Goal: Check status: Check status

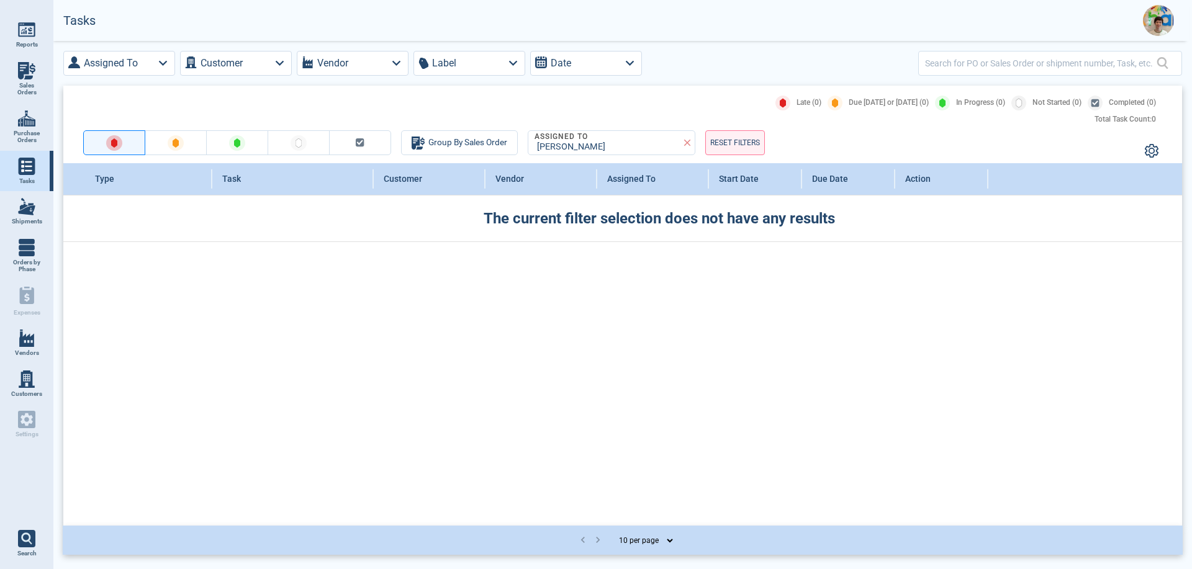
click at [1157, 23] on img at bounding box center [1158, 20] width 31 height 31
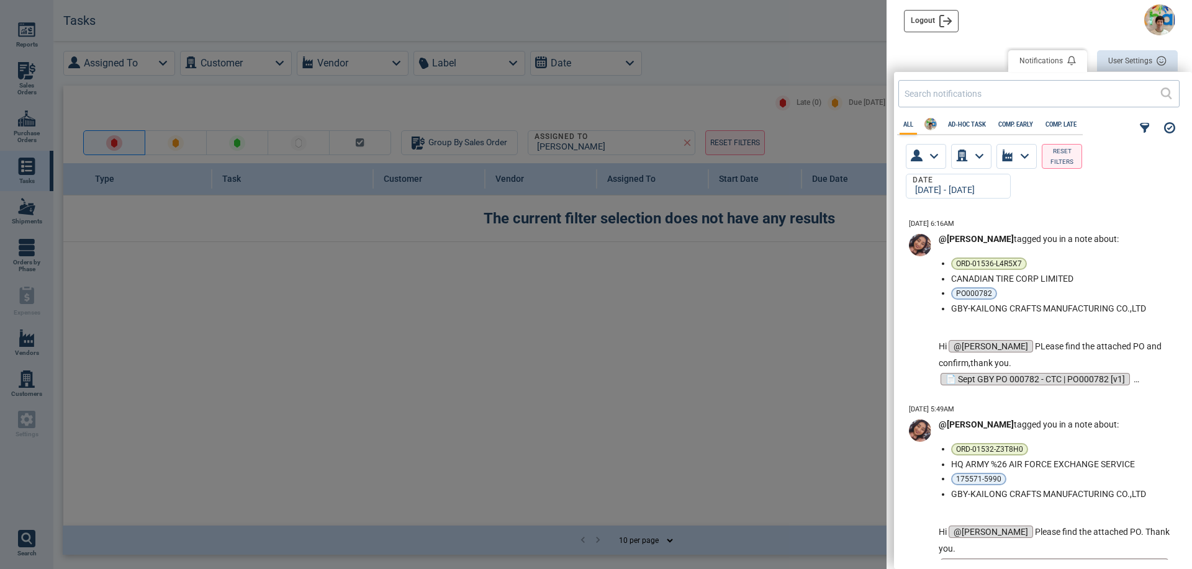
scroll to position [342, 291]
click at [29, 69] on div at bounding box center [596, 284] width 1192 height 569
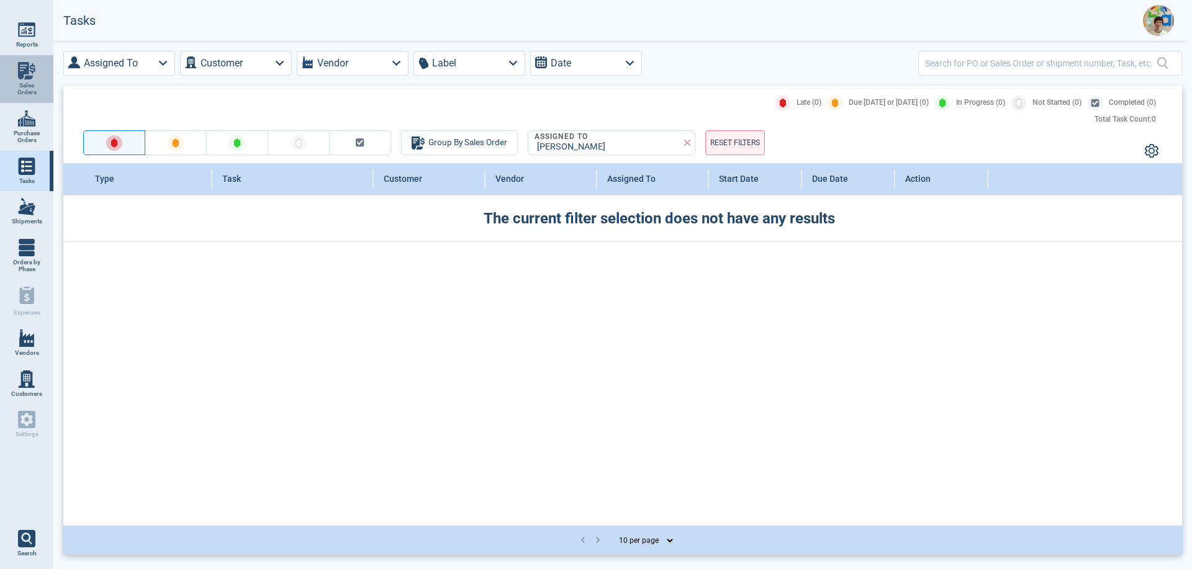
click at [27, 75] on img at bounding box center [26, 70] width 17 height 17
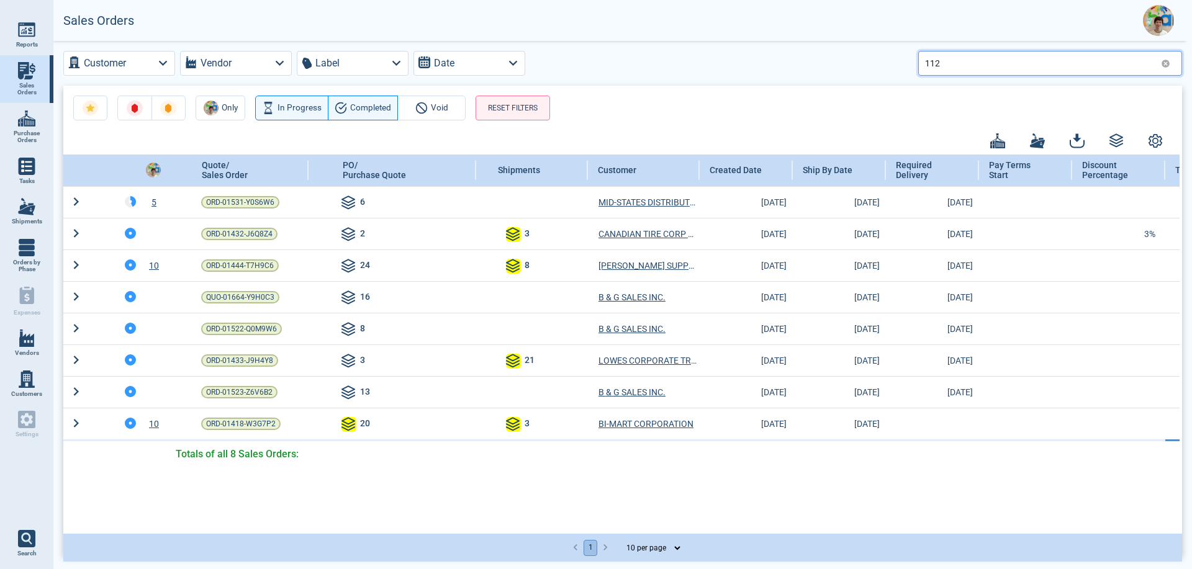
click at [956, 58] on input "112" at bounding box center [1040, 63] width 231 height 18
type input "110"
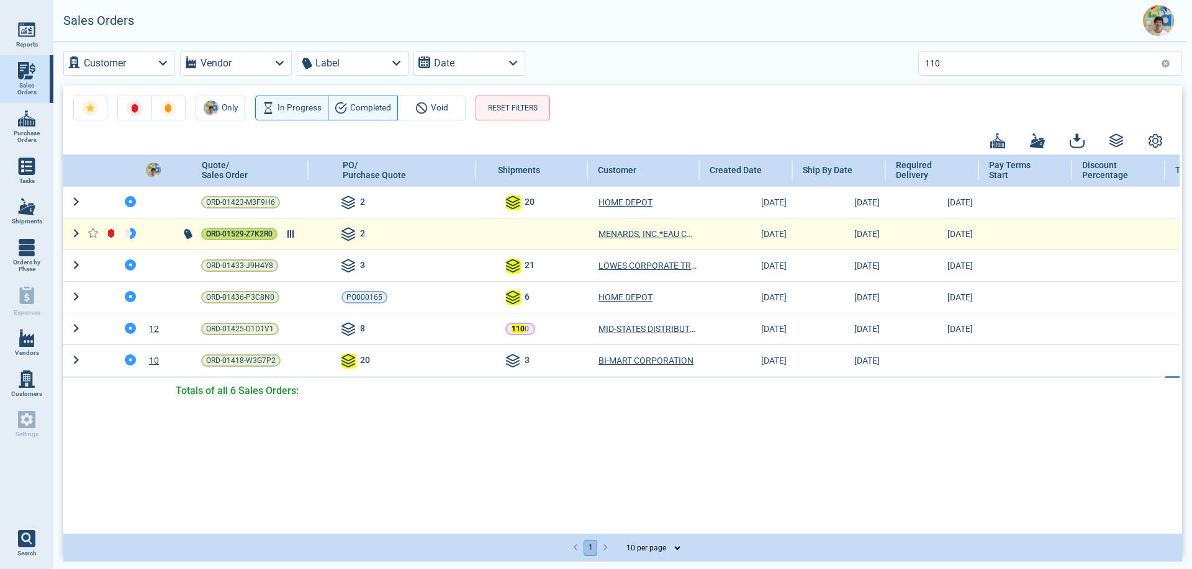
click at [244, 235] on span "ORD-01529-Z7K2R0" at bounding box center [239, 234] width 66 height 12
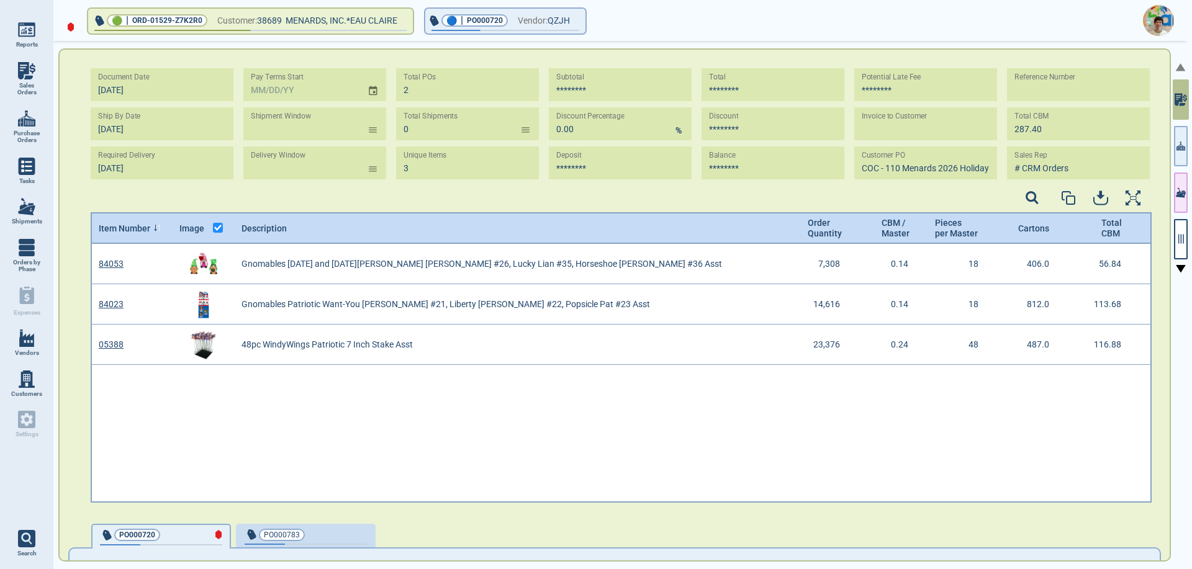
scroll to position [4, 4]
click at [1179, 245] on button "button" at bounding box center [1181, 239] width 14 height 40
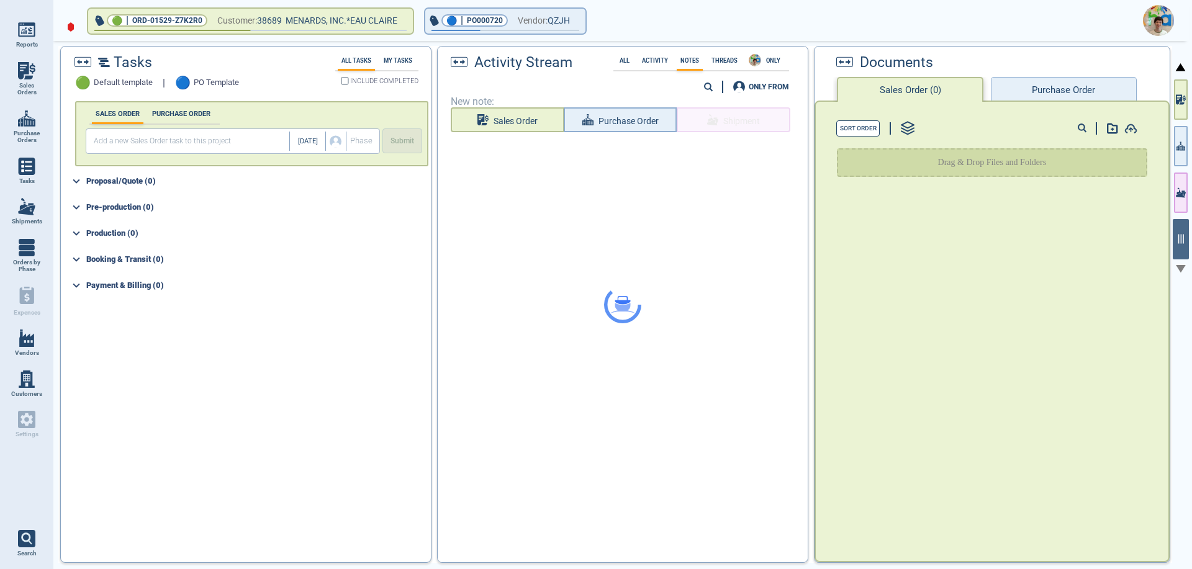
click at [1038, 81] on button "Purchase Order" at bounding box center [1063, 89] width 145 height 25
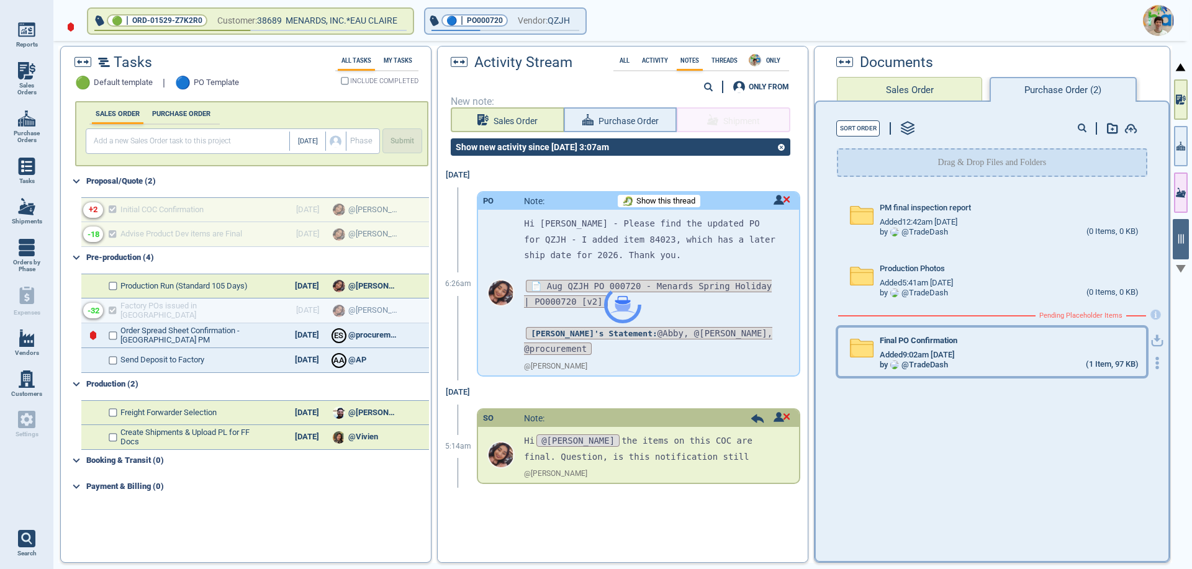
click at [979, 353] on div "Added 9:02am [DATE]" at bounding box center [1009, 355] width 258 height 10
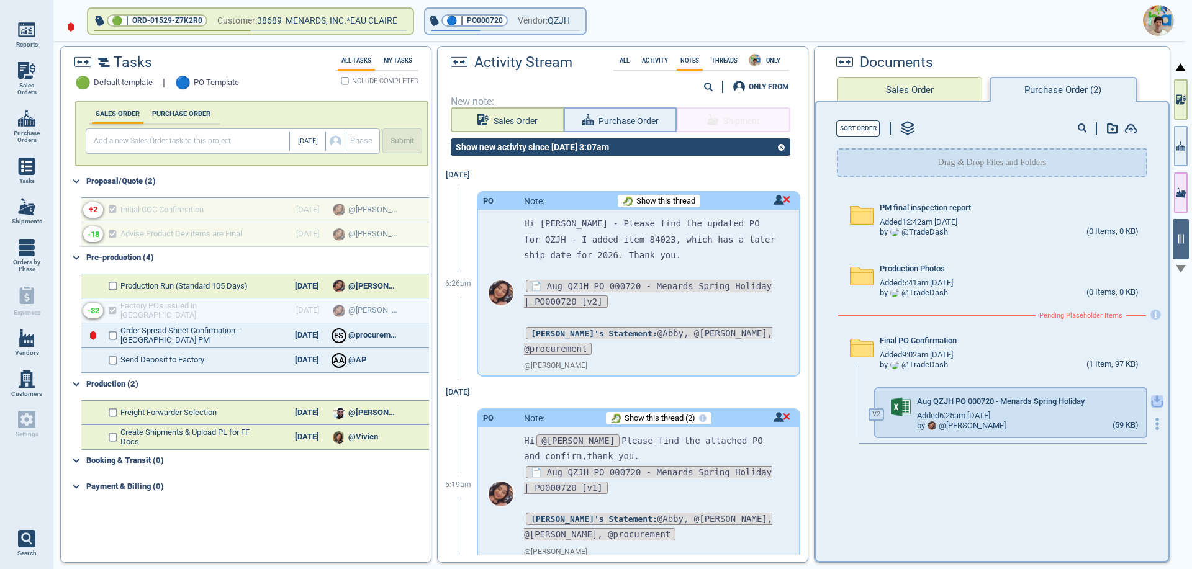
click at [1154, 401] on icon "button" at bounding box center [1157, 399] width 7 height 7
click at [579, 20] on icon "button" at bounding box center [576, 20] width 6 height 3
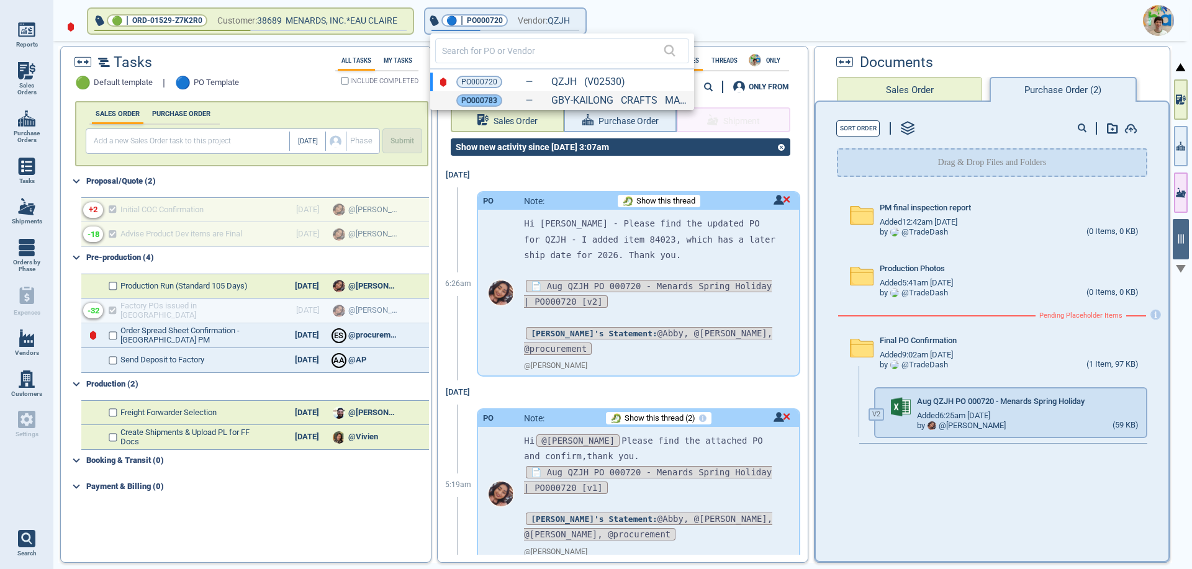
click at [489, 96] on span "PO000783" at bounding box center [479, 100] width 36 height 12
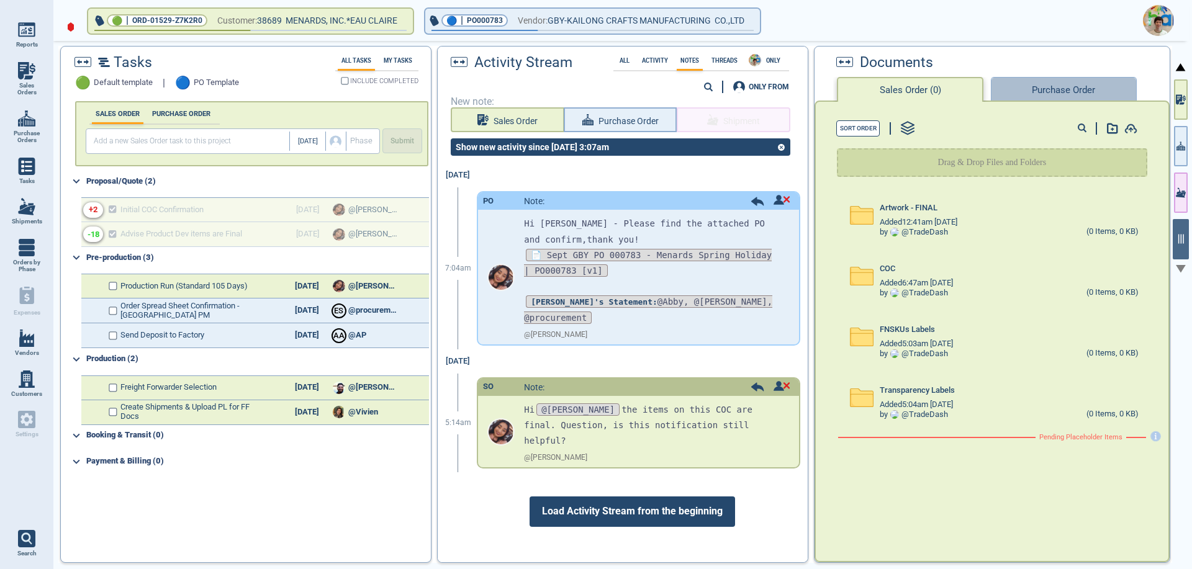
click at [1029, 94] on button "Purchase Order" at bounding box center [1063, 89] width 145 height 25
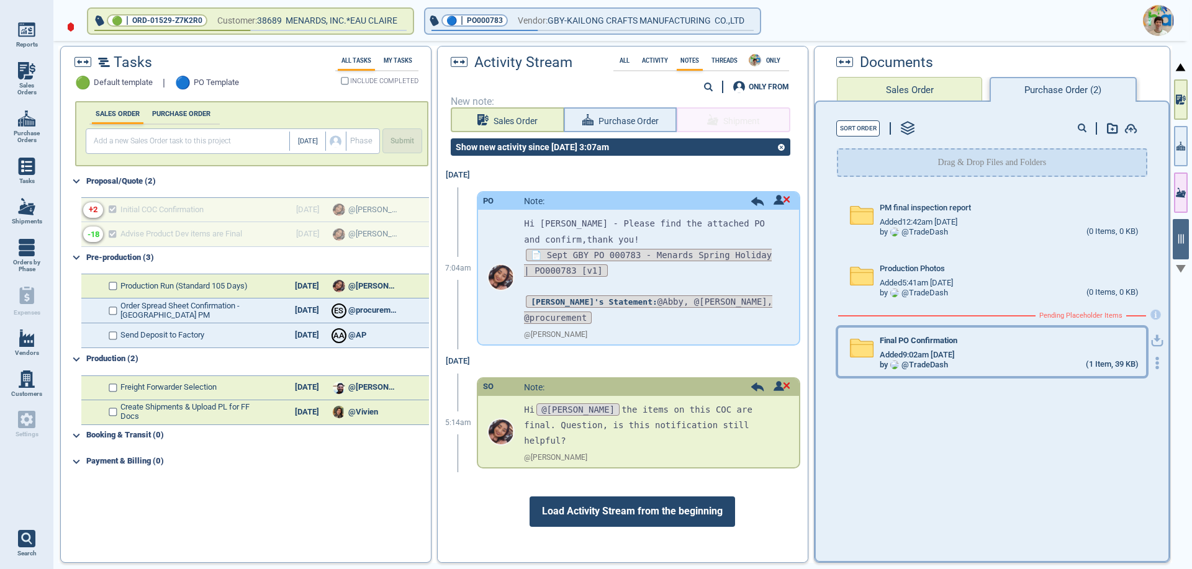
click at [1019, 365] on div "by @ TradeDash (1 Item, 39 KB)" at bounding box center [1009, 365] width 258 height 10
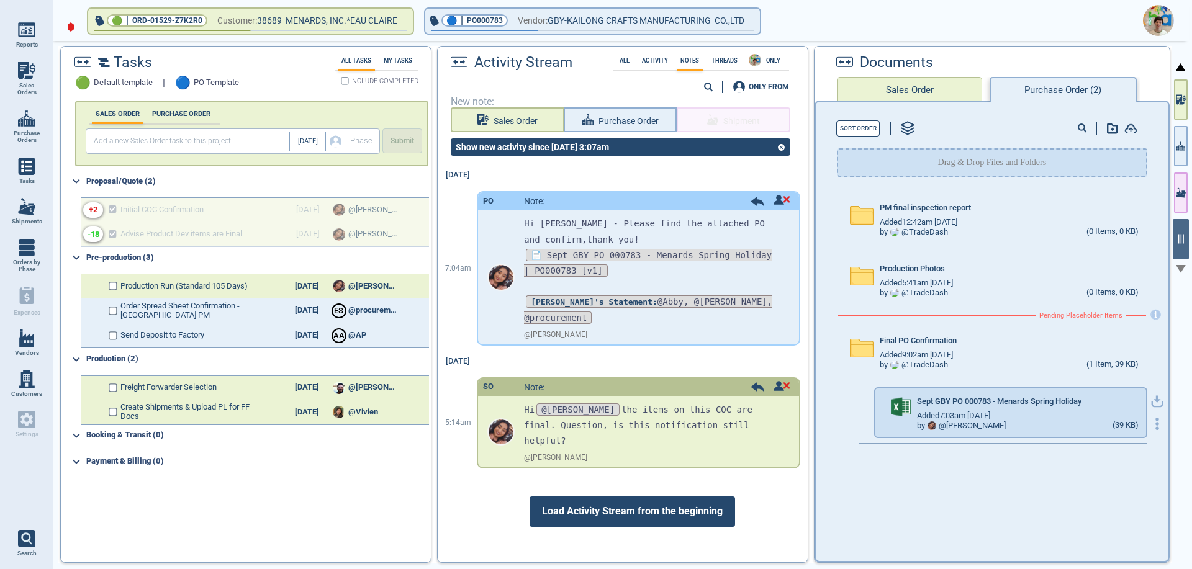
click at [1151, 401] on icon "button" at bounding box center [1157, 402] width 12 height 12
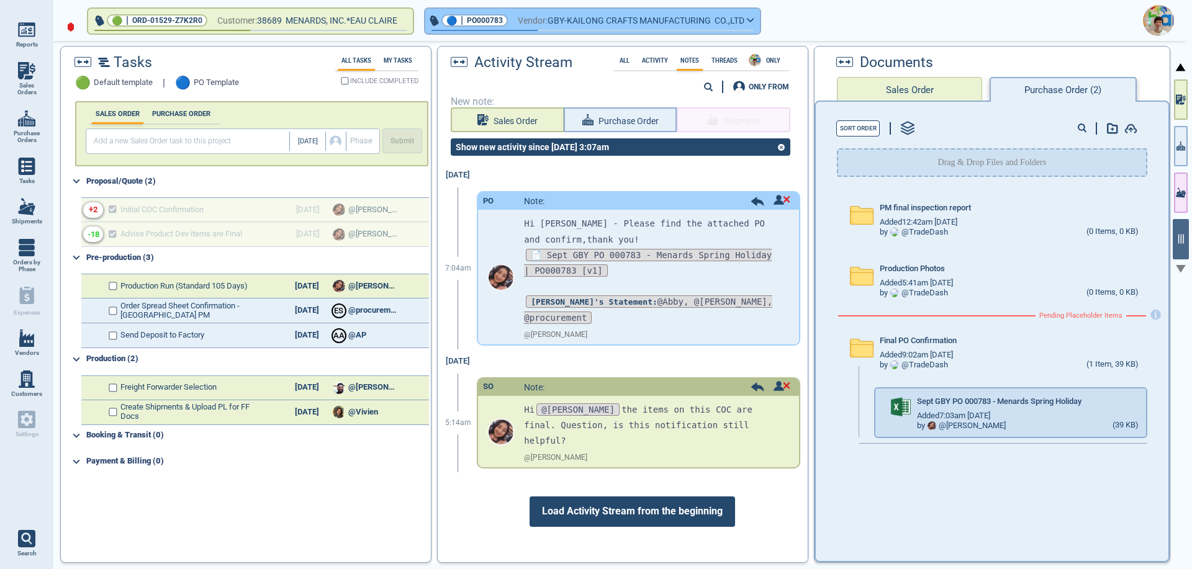
click at [755, 18] on icon "button" at bounding box center [750, 20] width 7 height 6
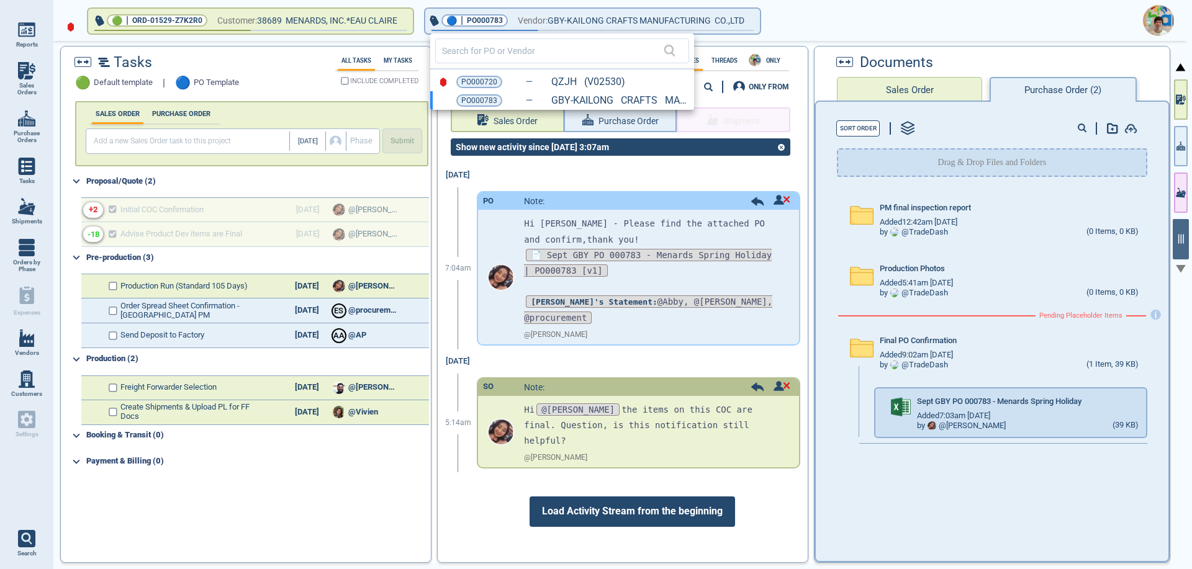
click at [19, 75] on div at bounding box center [596, 284] width 1192 height 569
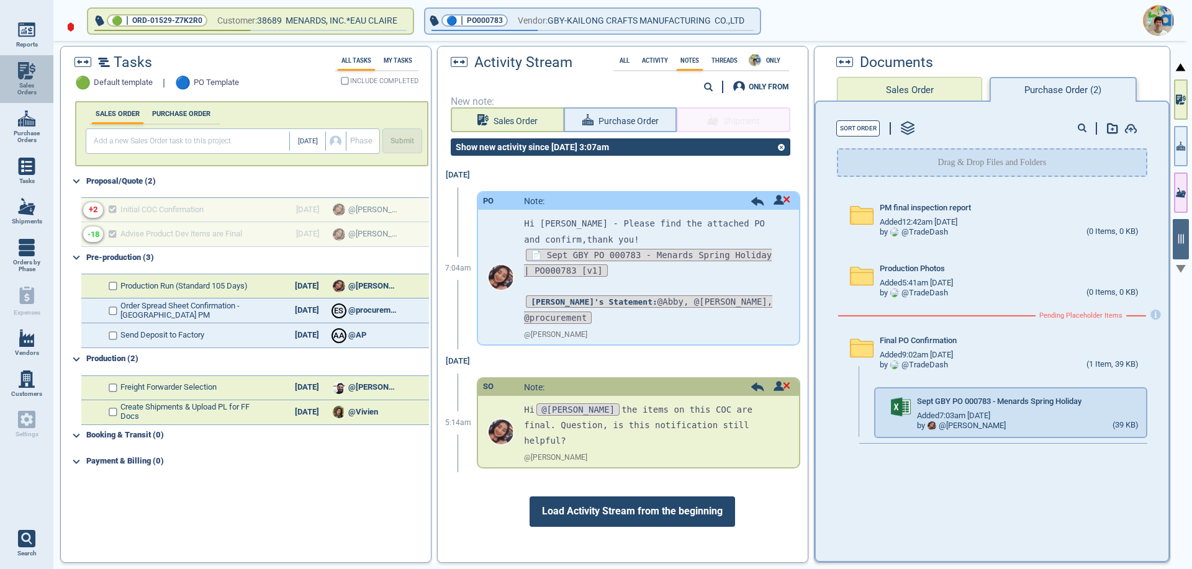
click at [19, 75] on img at bounding box center [26, 70] width 17 height 17
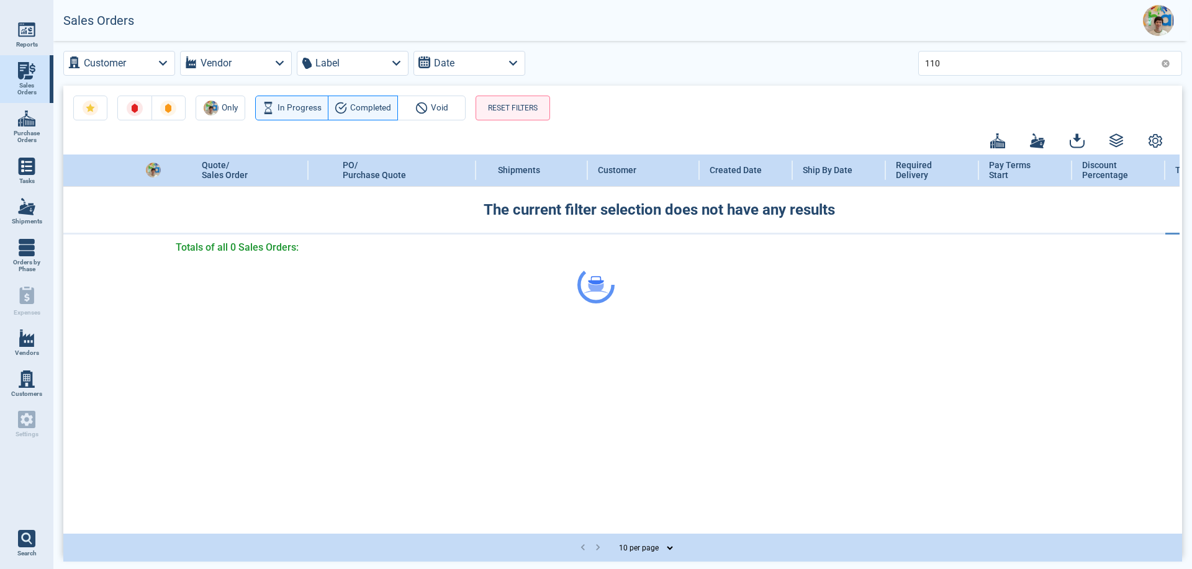
click at [950, 64] on div at bounding box center [596, 284] width 1192 height 569
click at [946, 63] on div at bounding box center [596, 284] width 1192 height 569
click at [986, 58] on div at bounding box center [596, 284] width 1192 height 569
click at [17, 84] on span "Sales Orders" at bounding box center [27, 89] width 34 height 14
click at [948, 63] on div at bounding box center [596, 284] width 1192 height 569
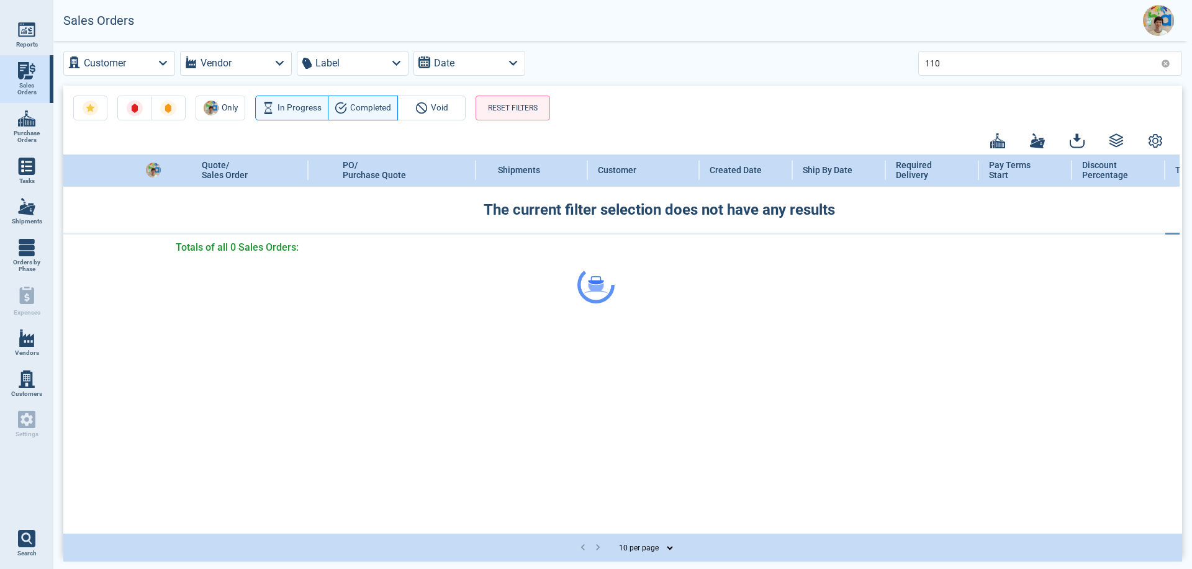
click at [961, 71] on div at bounding box center [596, 284] width 1192 height 569
click at [950, 65] on div at bounding box center [596, 284] width 1192 height 569
click at [944, 65] on div at bounding box center [596, 284] width 1192 height 569
click at [19, 79] on link "Sales Orders" at bounding box center [26, 79] width 53 height 48
click at [944, 65] on div at bounding box center [596, 284] width 1192 height 569
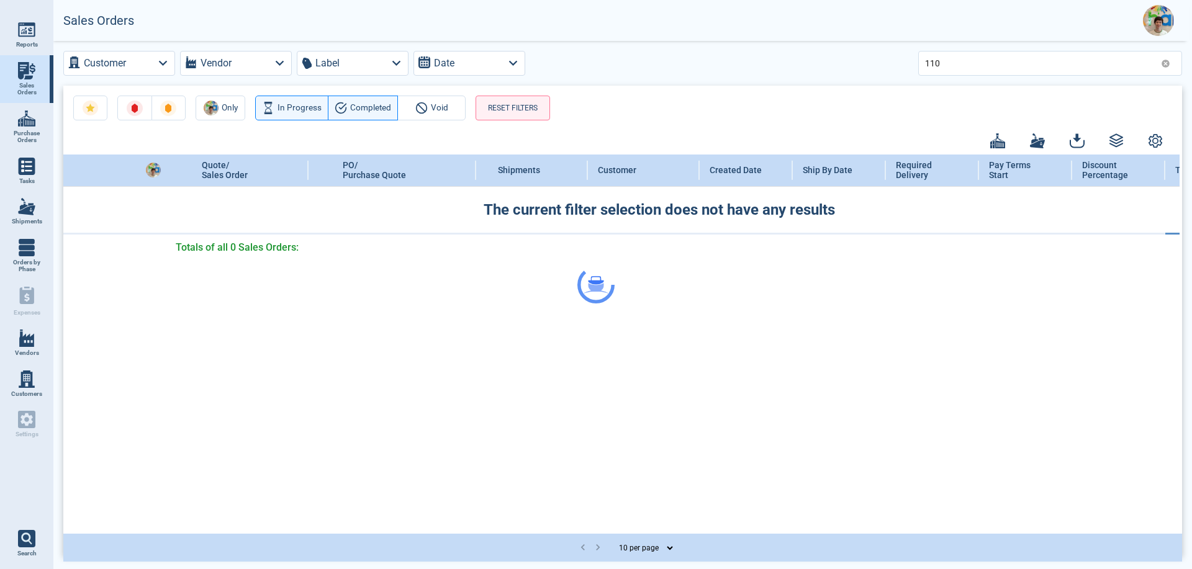
click at [944, 65] on div at bounding box center [596, 284] width 1192 height 569
click at [943, 62] on div at bounding box center [596, 284] width 1192 height 569
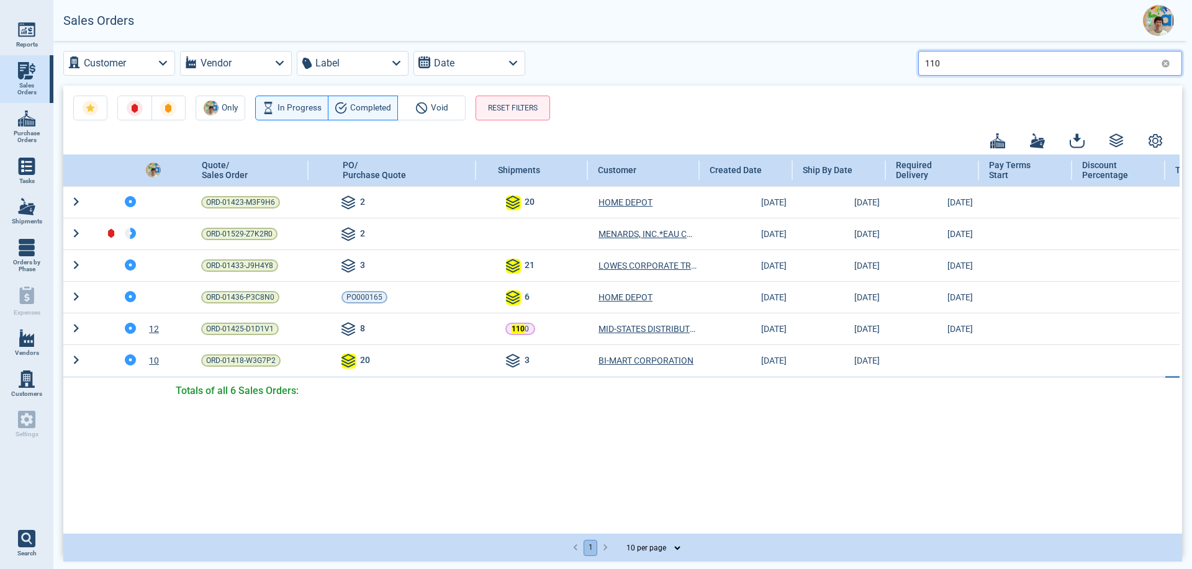
drag, startPoint x: 936, startPoint y: 66, endPoint x: 915, endPoint y: 68, distance: 21.8
click at [915, 68] on div "Customer Vendor Label Date 110" at bounding box center [622, 63] width 1119 height 25
type input "lowe"
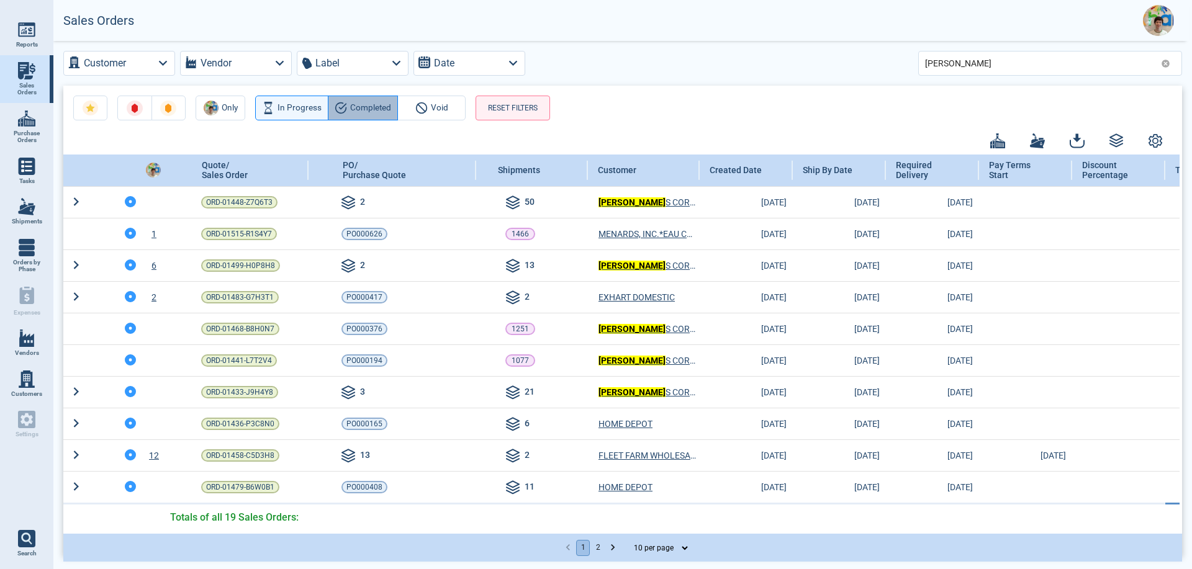
click at [358, 117] on button "Completed" at bounding box center [363, 108] width 70 height 25
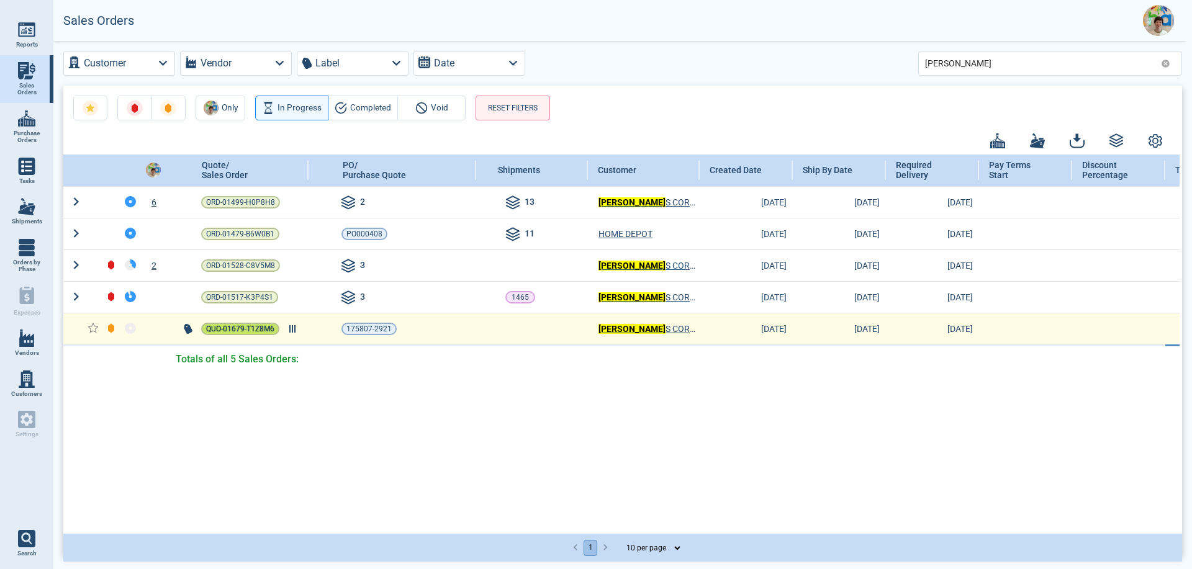
click at [250, 330] on span "QUO-01679-T1Z8M6" at bounding box center [240, 329] width 68 height 12
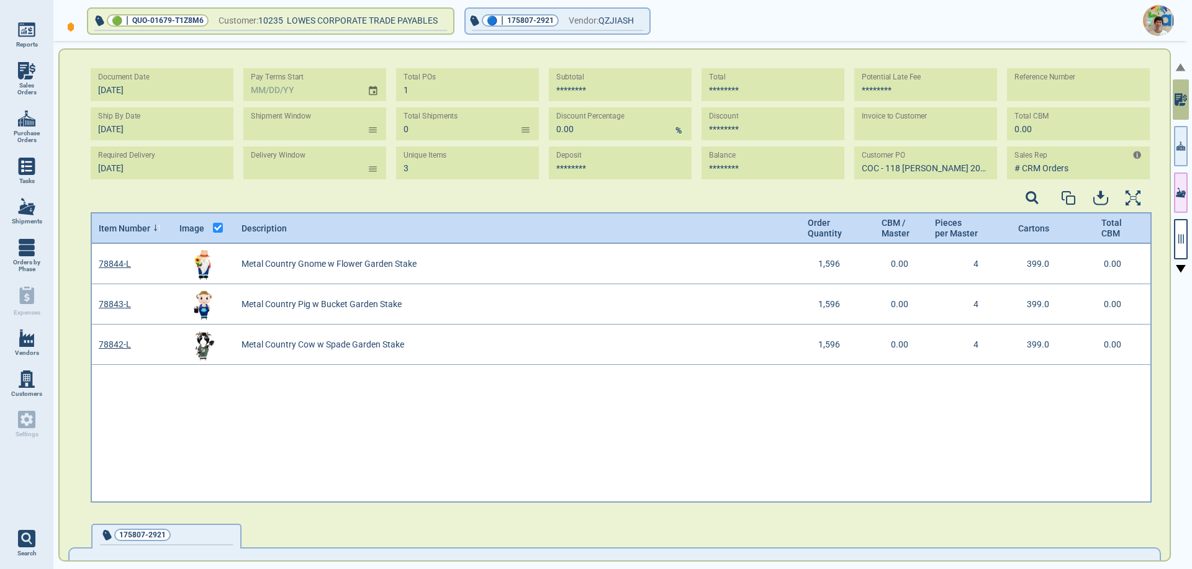
scroll to position [255, 1058]
click at [1178, 236] on icon "button" at bounding box center [1181, 239] width 11 height 11
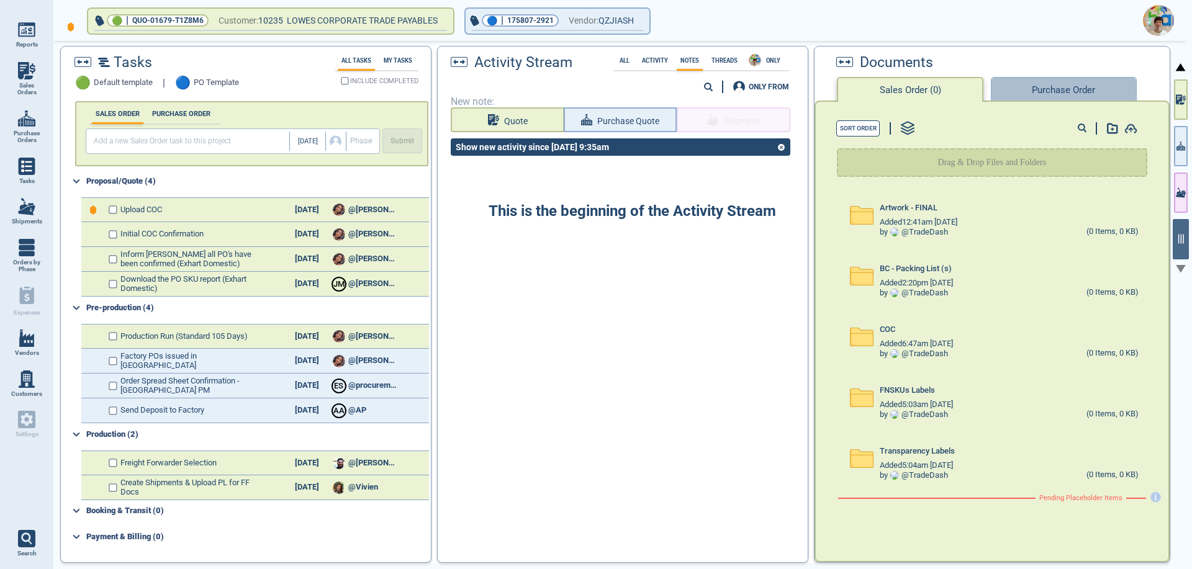
click at [1032, 89] on button "Purchase Order" at bounding box center [1063, 89] width 145 height 25
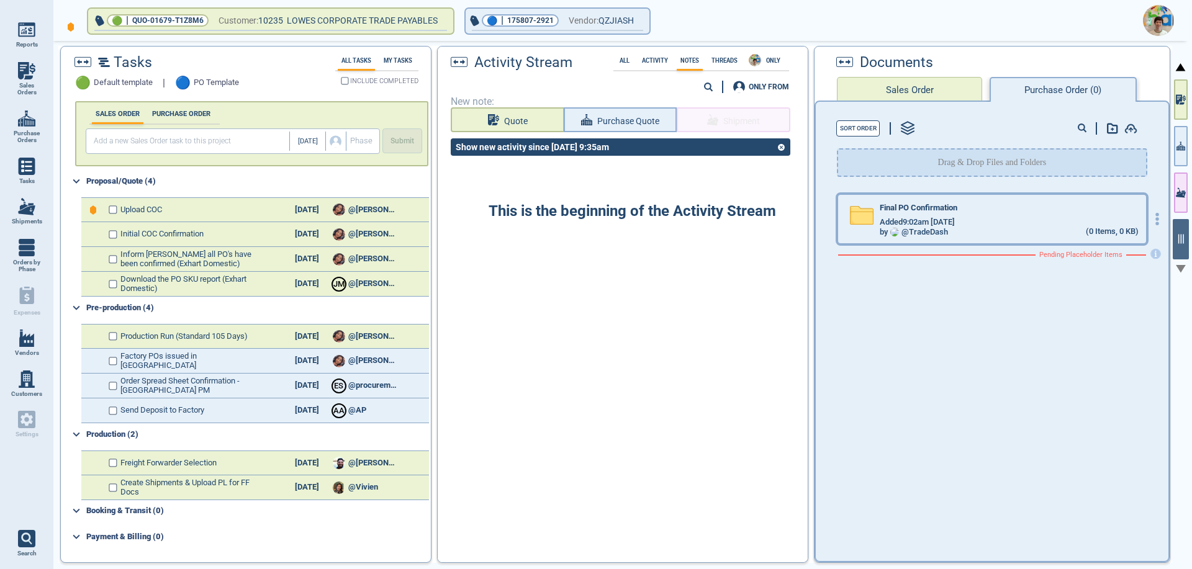
click at [907, 232] on div "by @ TradeDash" at bounding box center [914, 232] width 68 height 9
